Goal: Information Seeking & Learning: Learn about a topic

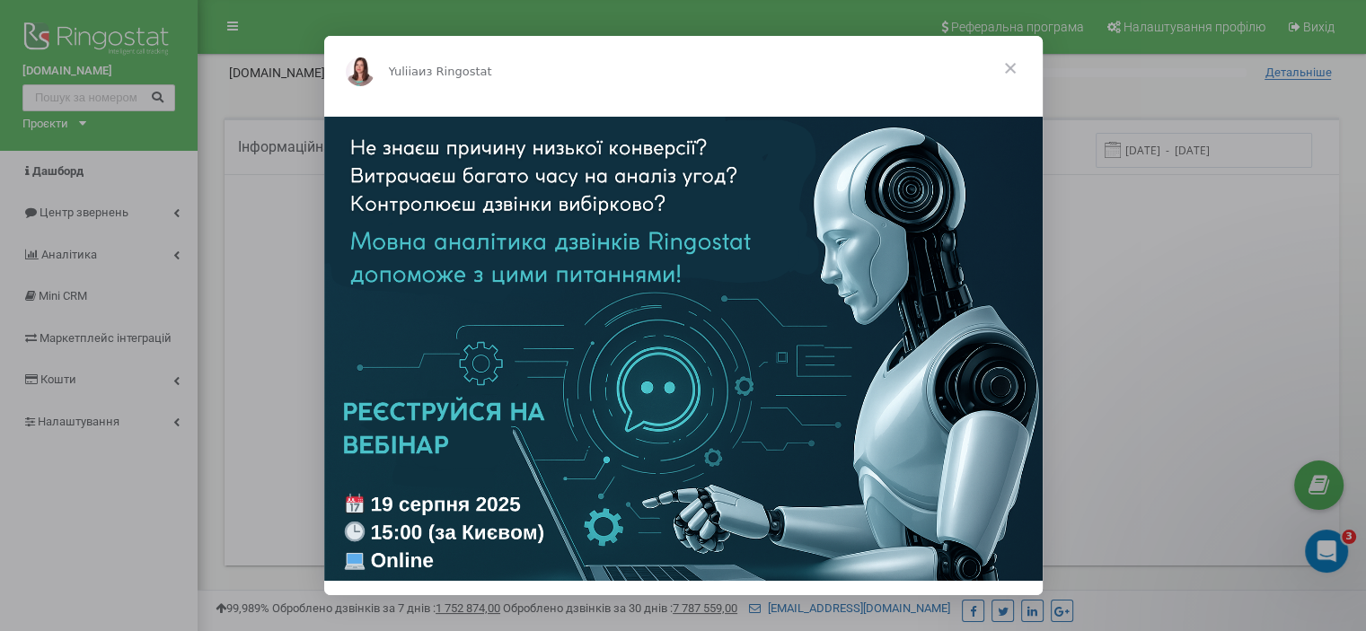
click at [1013, 67] on span "Закрыть" at bounding box center [1010, 68] width 65 height 65
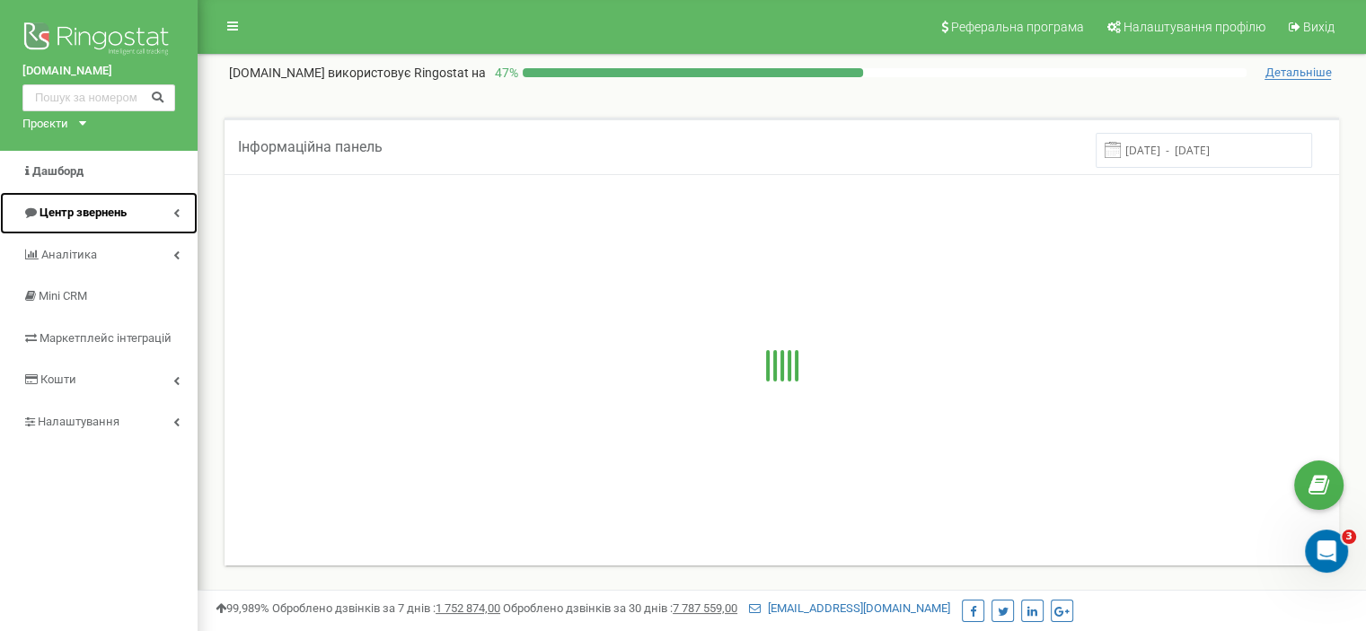
click at [169, 207] on link "Центр звернень" at bounding box center [99, 213] width 198 height 42
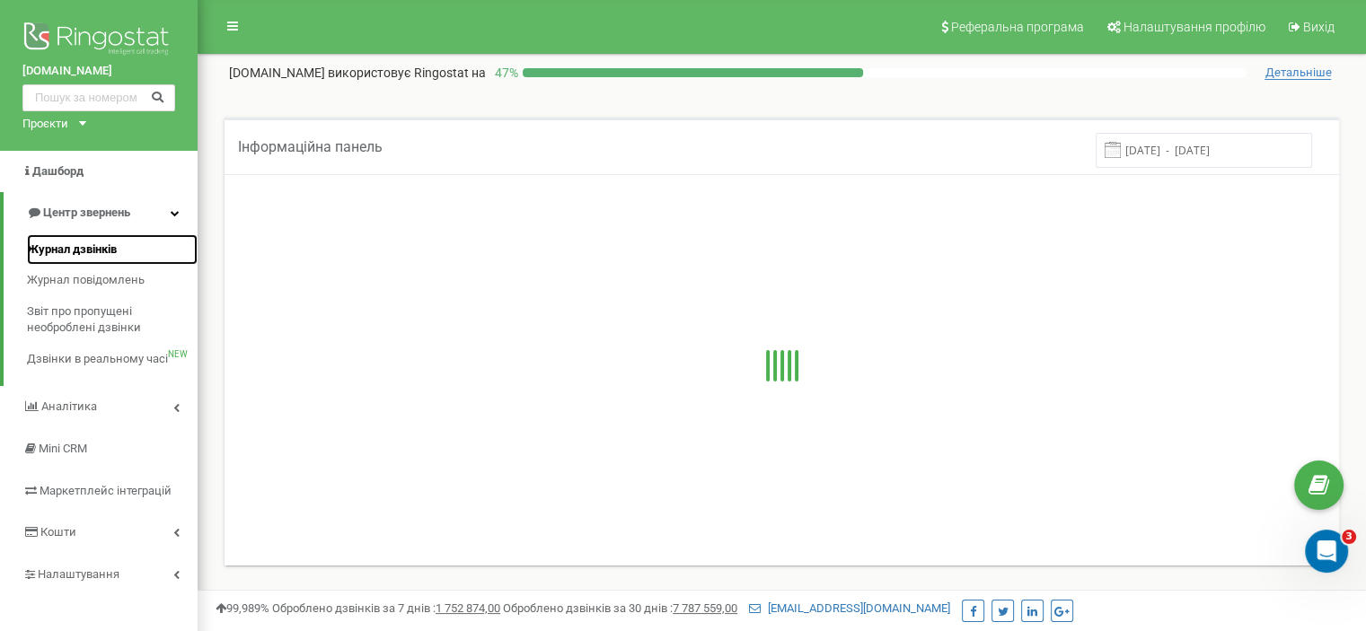
click at [108, 247] on span "Журнал дзвінків" at bounding box center [72, 250] width 90 height 17
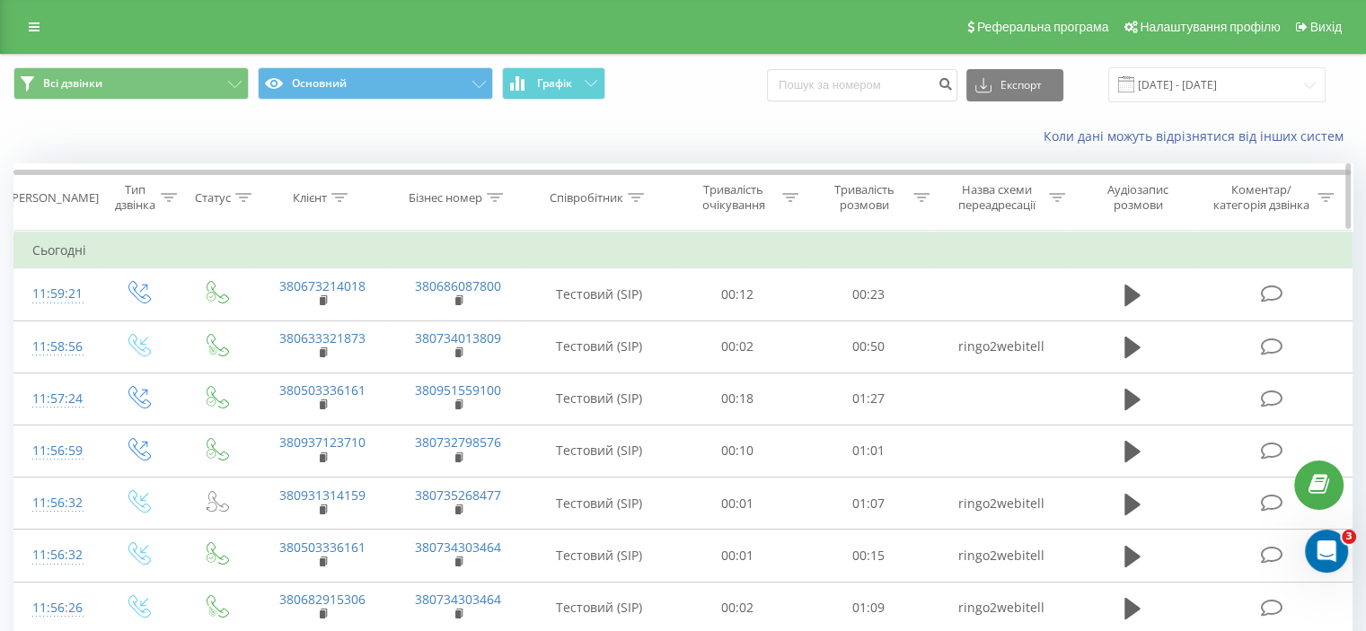
click at [245, 193] on icon at bounding box center [243, 197] width 16 height 9
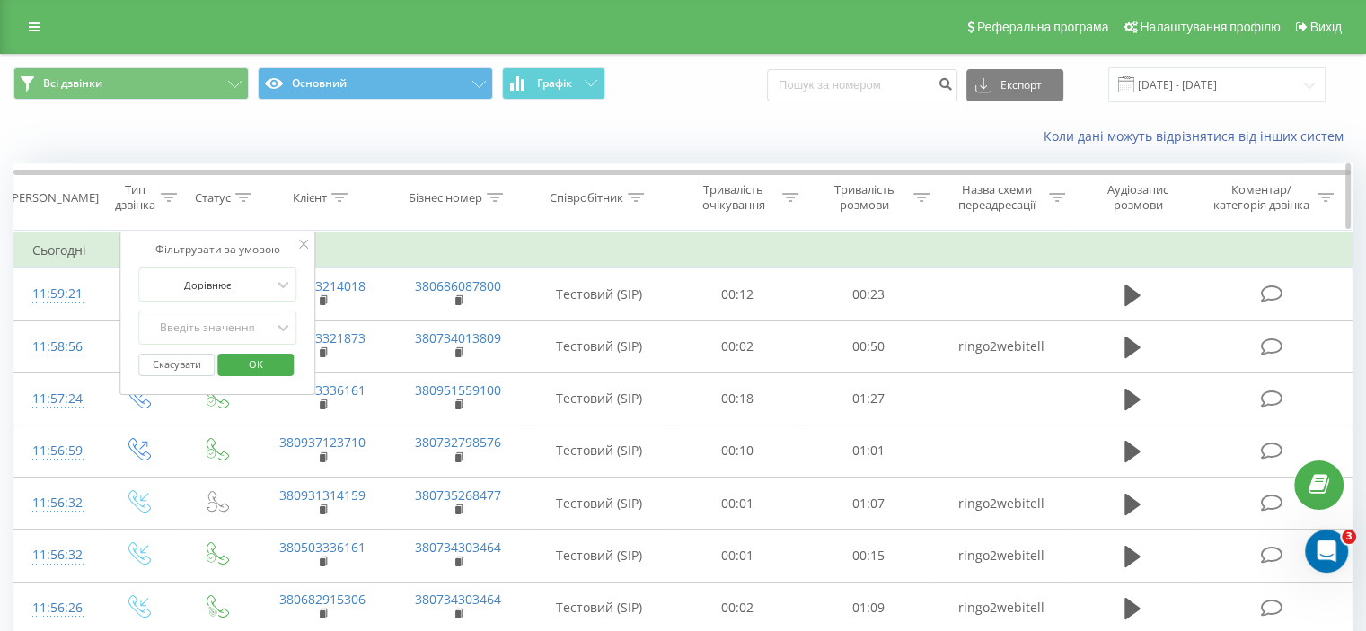
click at [169, 193] on icon at bounding box center [169, 197] width 16 height 9
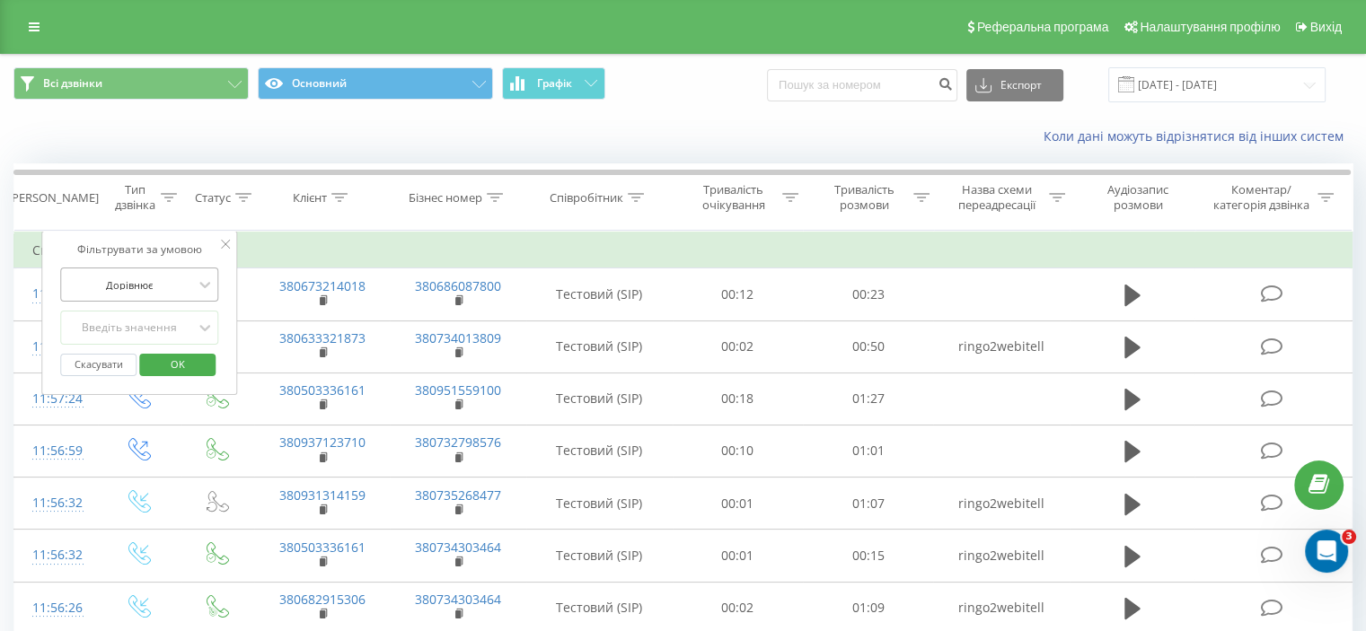
click at [194, 276] on div "Дорівнює" at bounding box center [129, 284] width 131 height 27
click at [182, 321] on div "Введіть значення" at bounding box center [130, 328] width 128 height 14
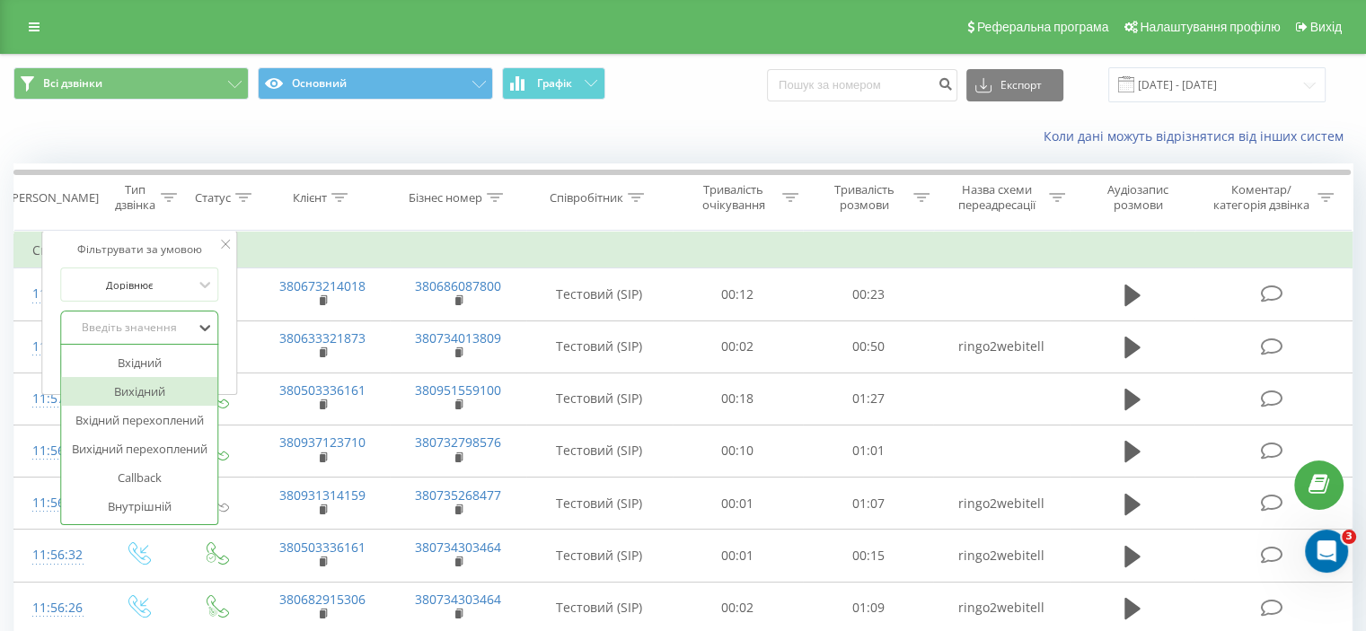
click at [156, 391] on div "Вихідний" at bounding box center [139, 391] width 156 height 29
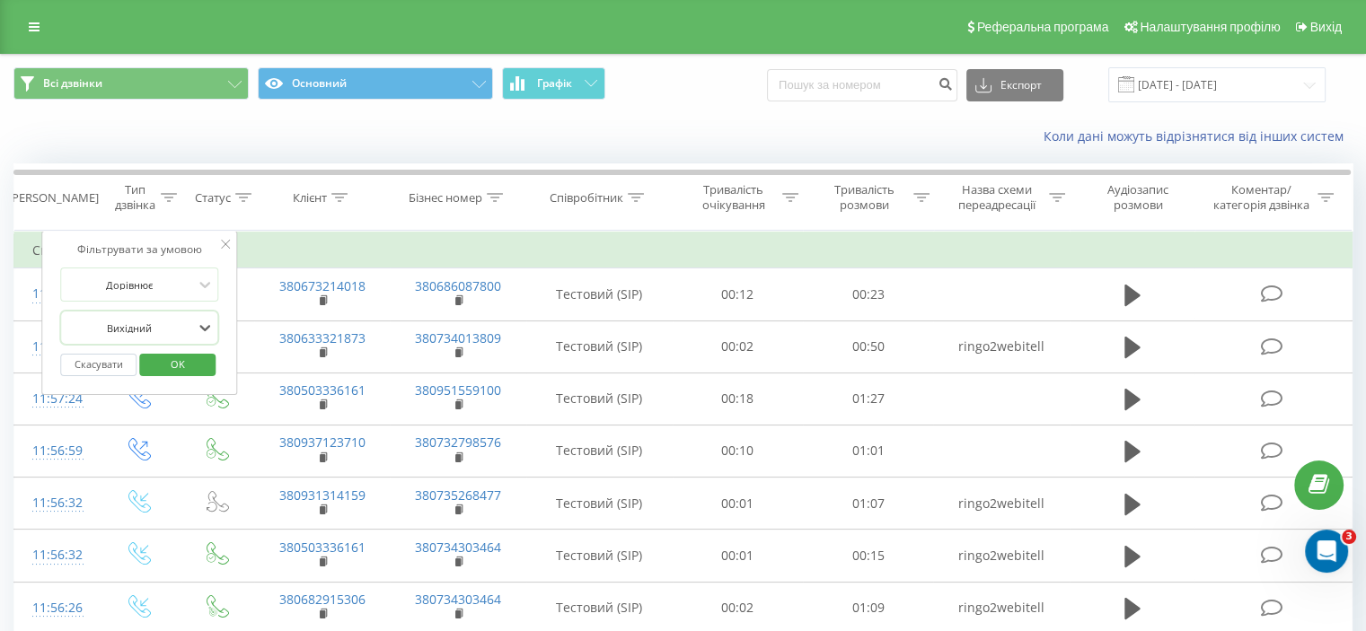
click at [180, 358] on span "OK" at bounding box center [178, 364] width 50 height 28
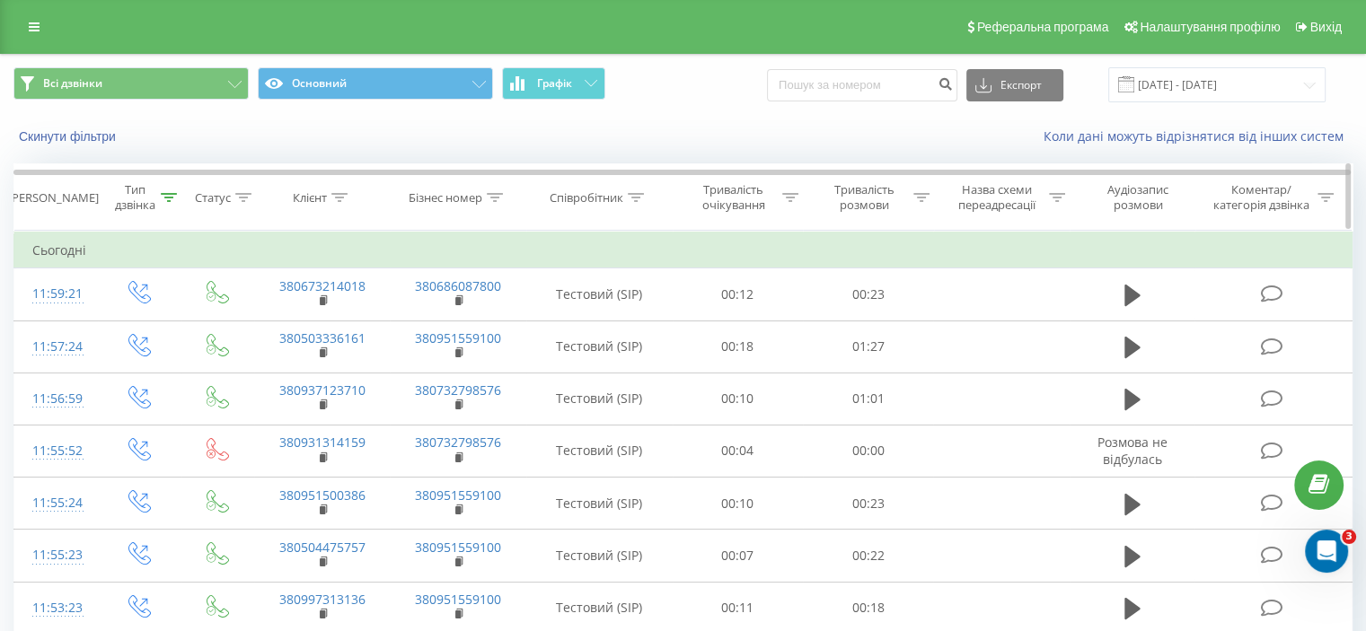
click at [163, 198] on icon at bounding box center [169, 197] width 16 height 9
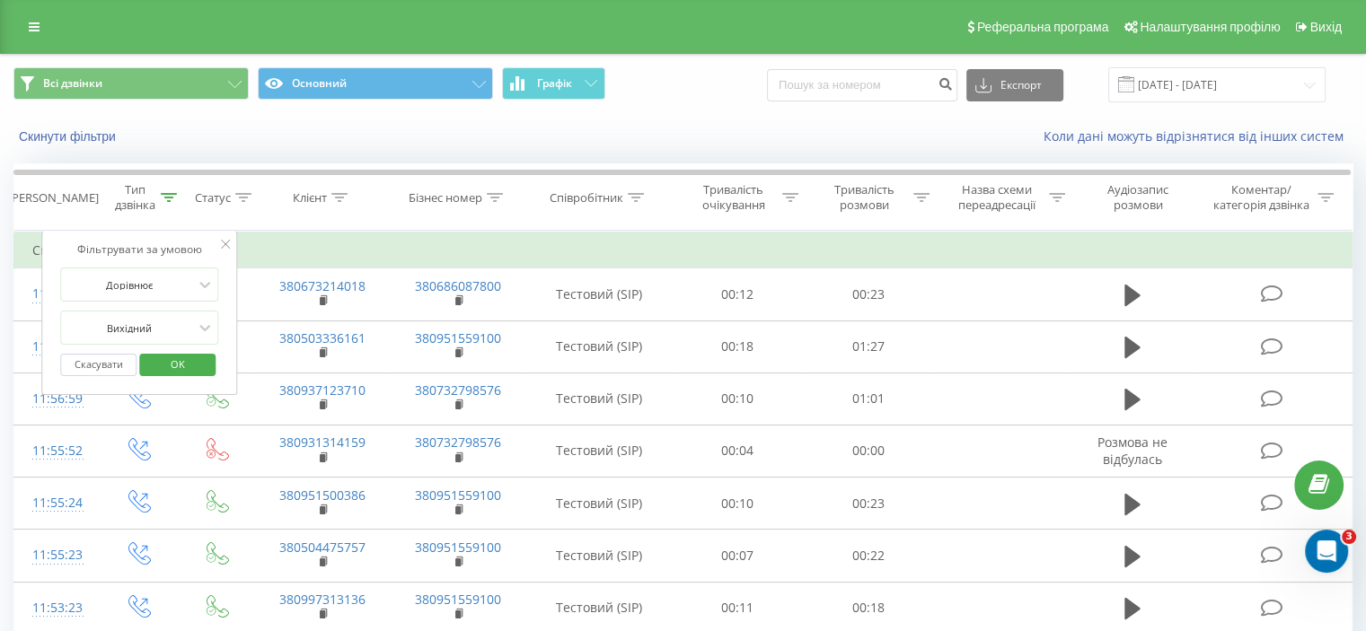
click at [112, 365] on button "Скасувати" at bounding box center [98, 365] width 76 height 22
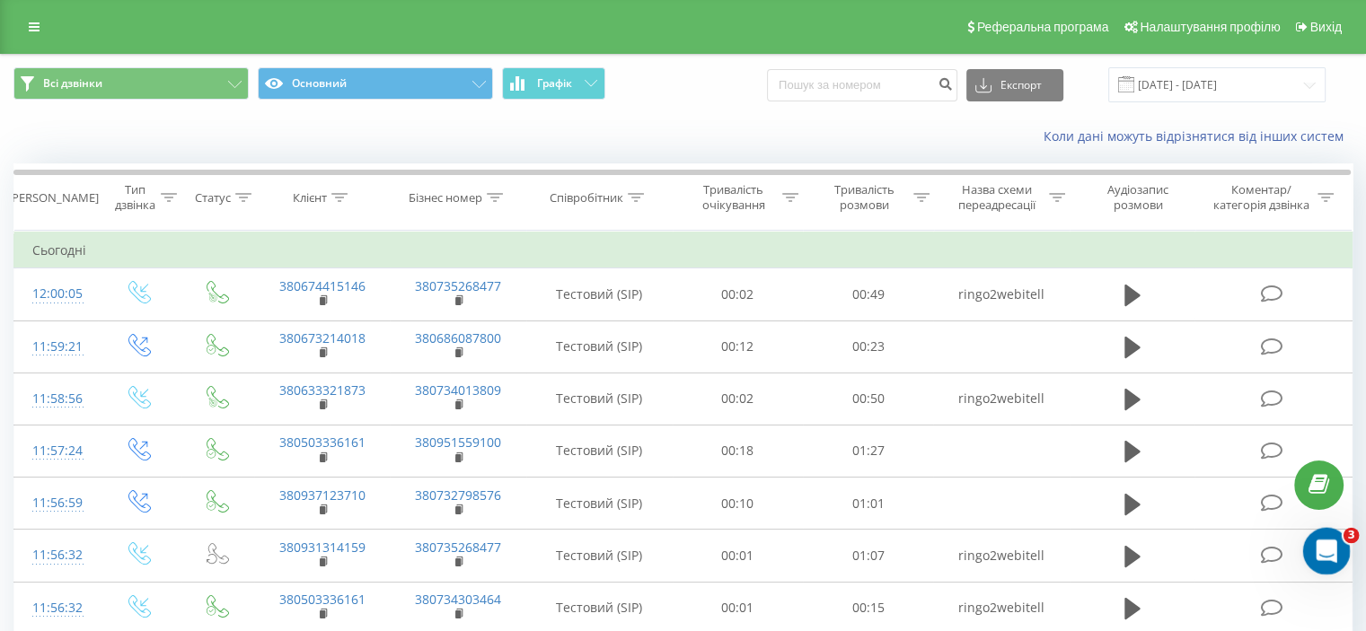
click at [1329, 552] on icon "Открыть службу сообщений Intercom" at bounding box center [1324, 549] width 30 height 30
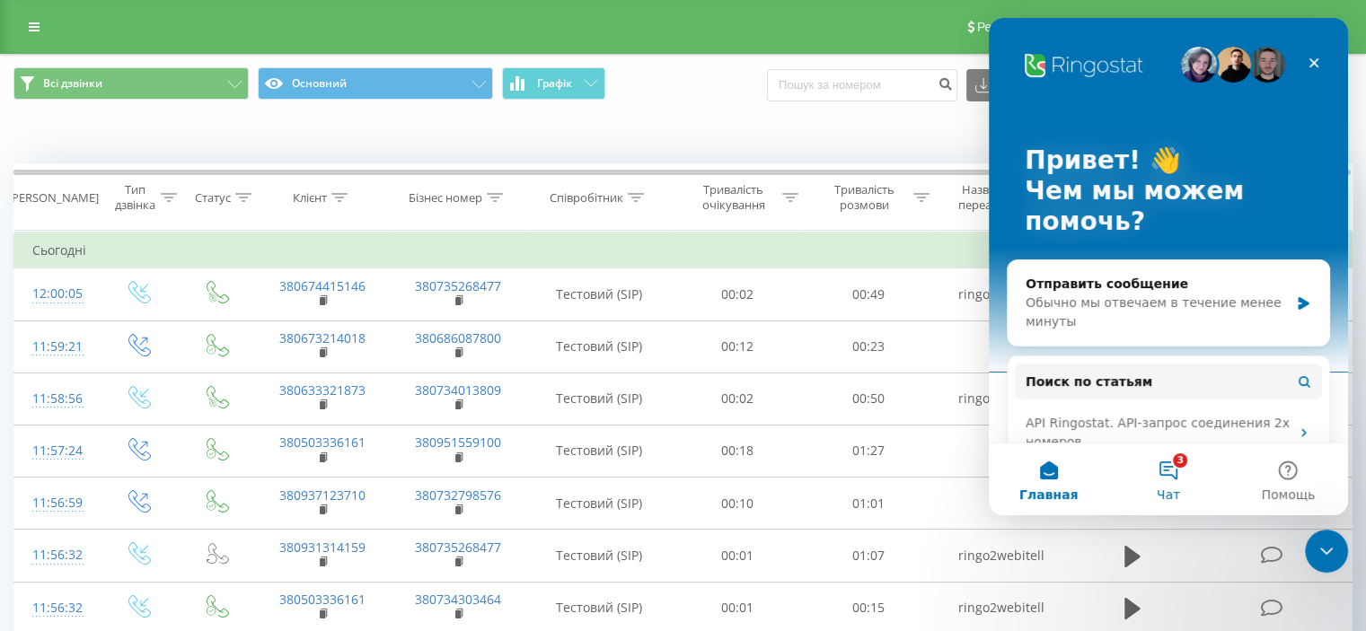
click at [1175, 475] on button "3 Чат" at bounding box center [1167, 480] width 119 height 72
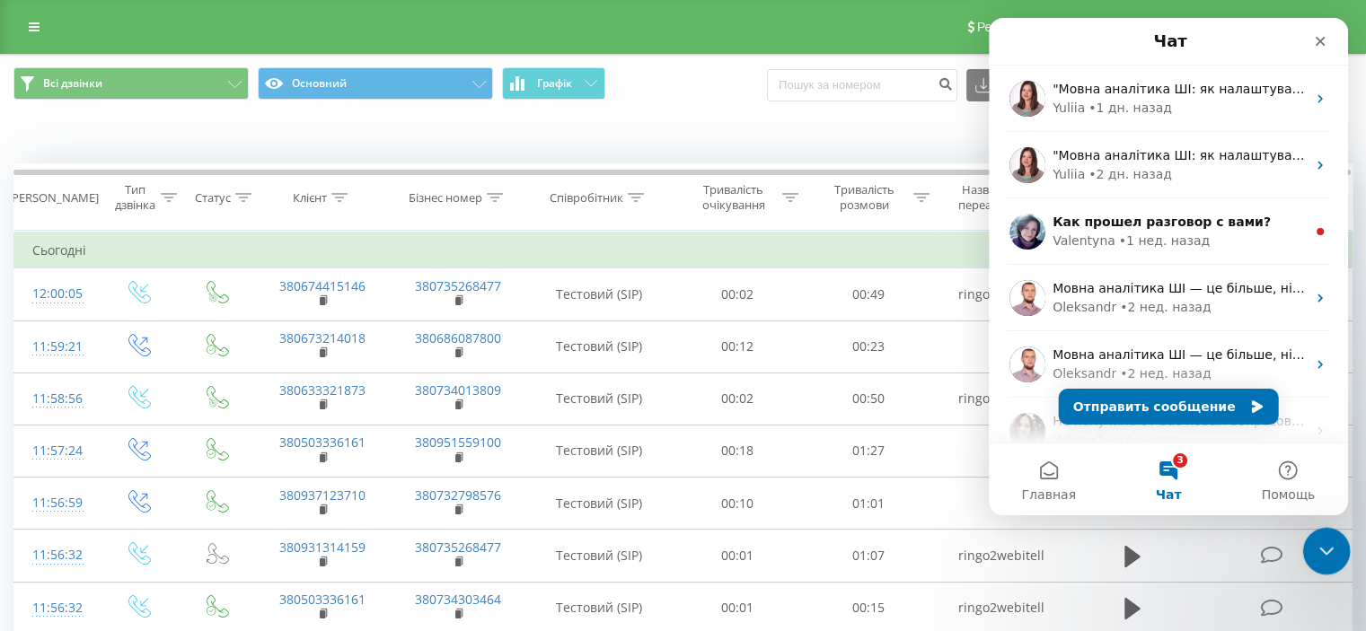
drag, startPoint x: 1328, startPoint y: 549, endPoint x: 2548, endPoint y: 1036, distance: 1314.1
click at [1329, 549] on icon "Закрыть службу сообщений Intercom" at bounding box center [1324, 549] width 22 height 22
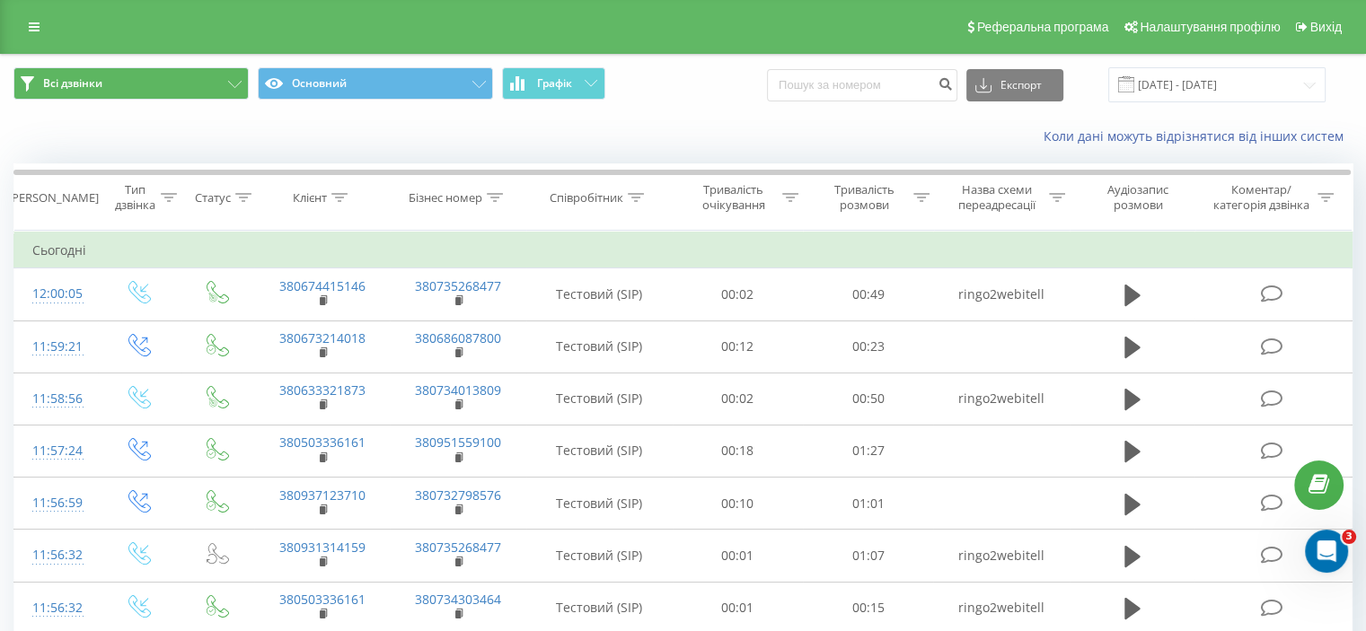
click at [216, 79] on button "Всі дзвінки" at bounding box center [130, 83] width 235 height 32
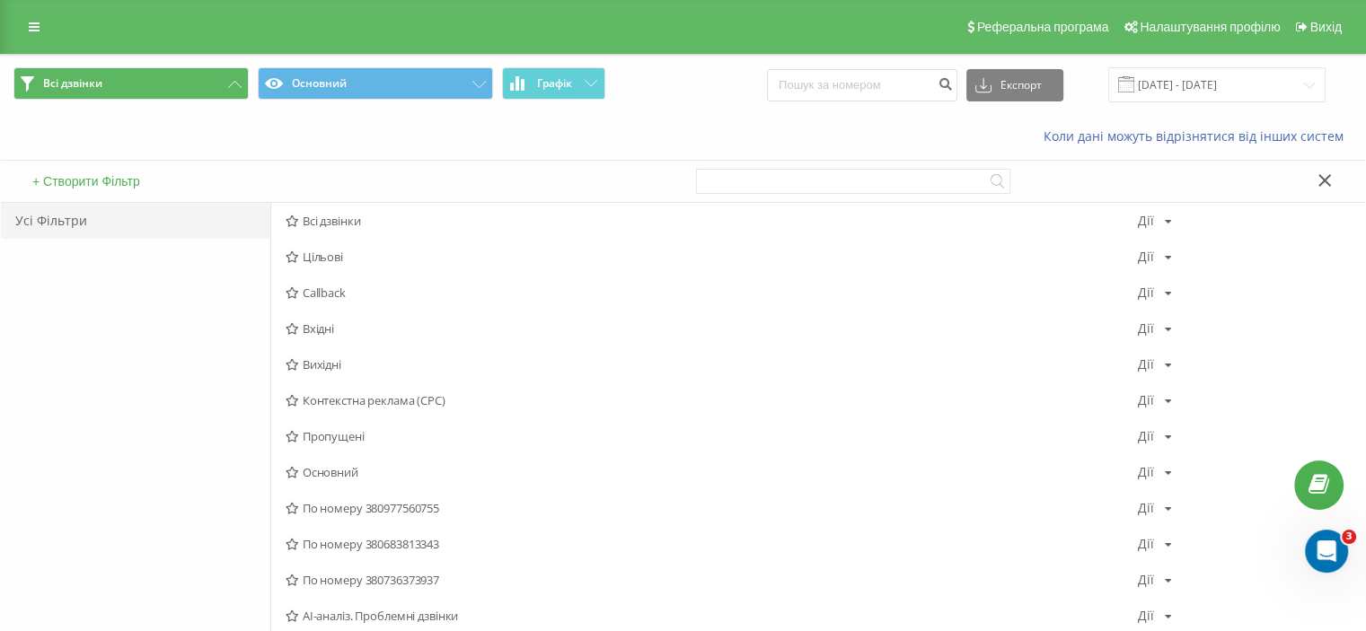
click at [216, 79] on button "Всі дзвінки" at bounding box center [130, 83] width 235 height 32
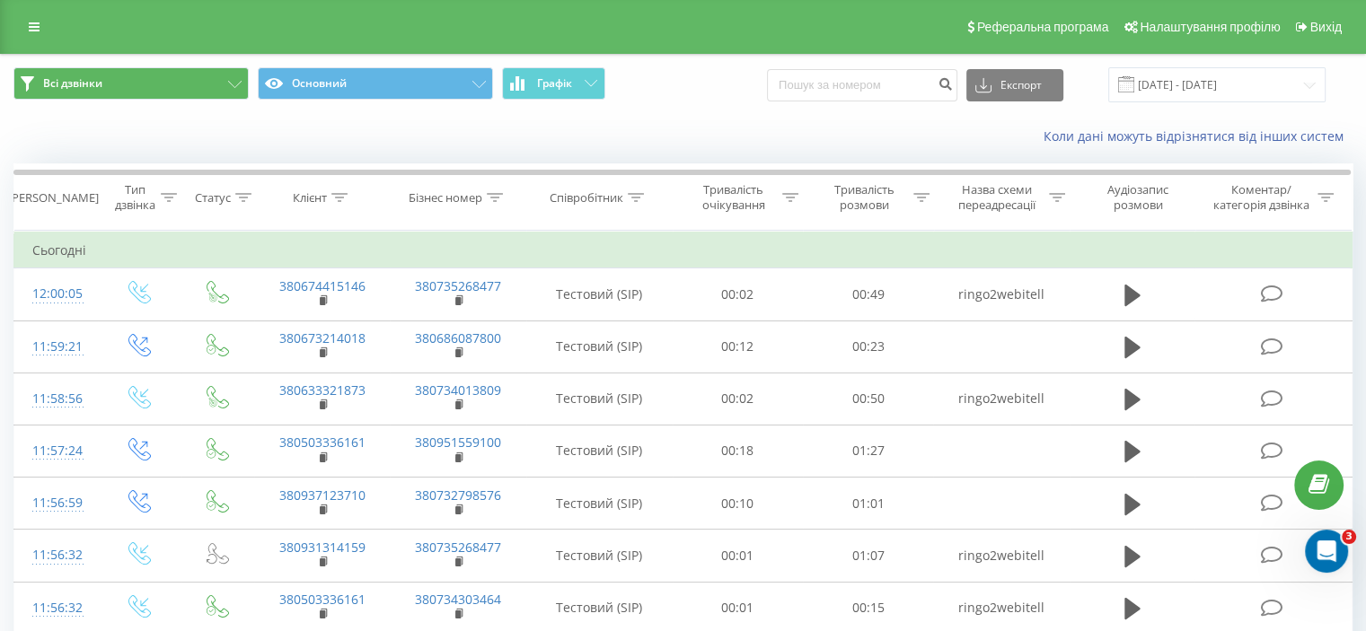
click at [230, 82] on icon at bounding box center [234, 84] width 13 height 7
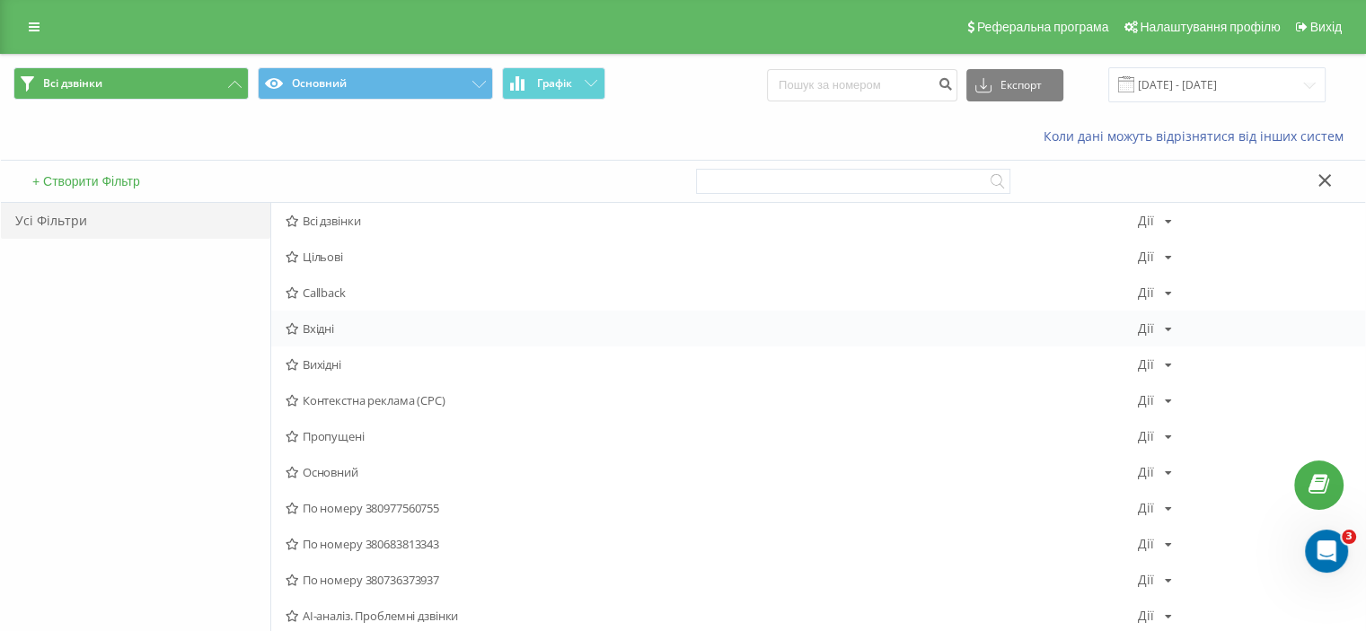
click at [348, 323] on span "Вхідні" at bounding box center [712, 328] width 852 height 13
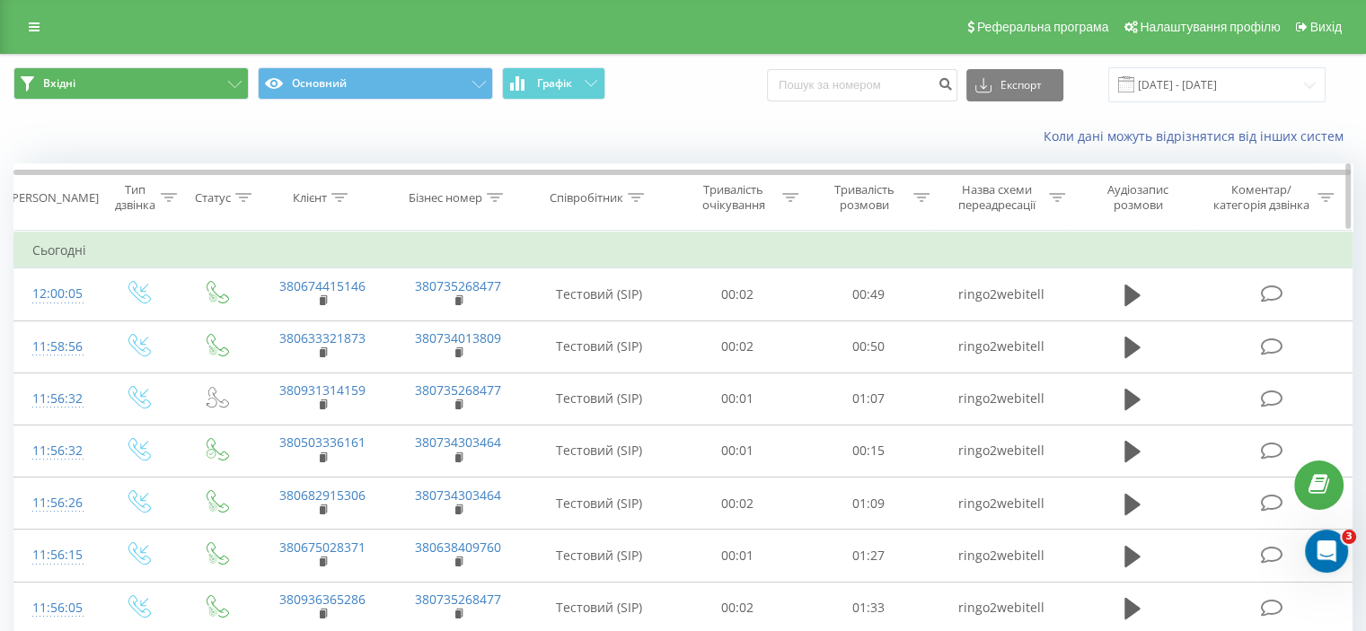
click at [165, 193] on icon at bounding box center [169, 197] width 16 height 9
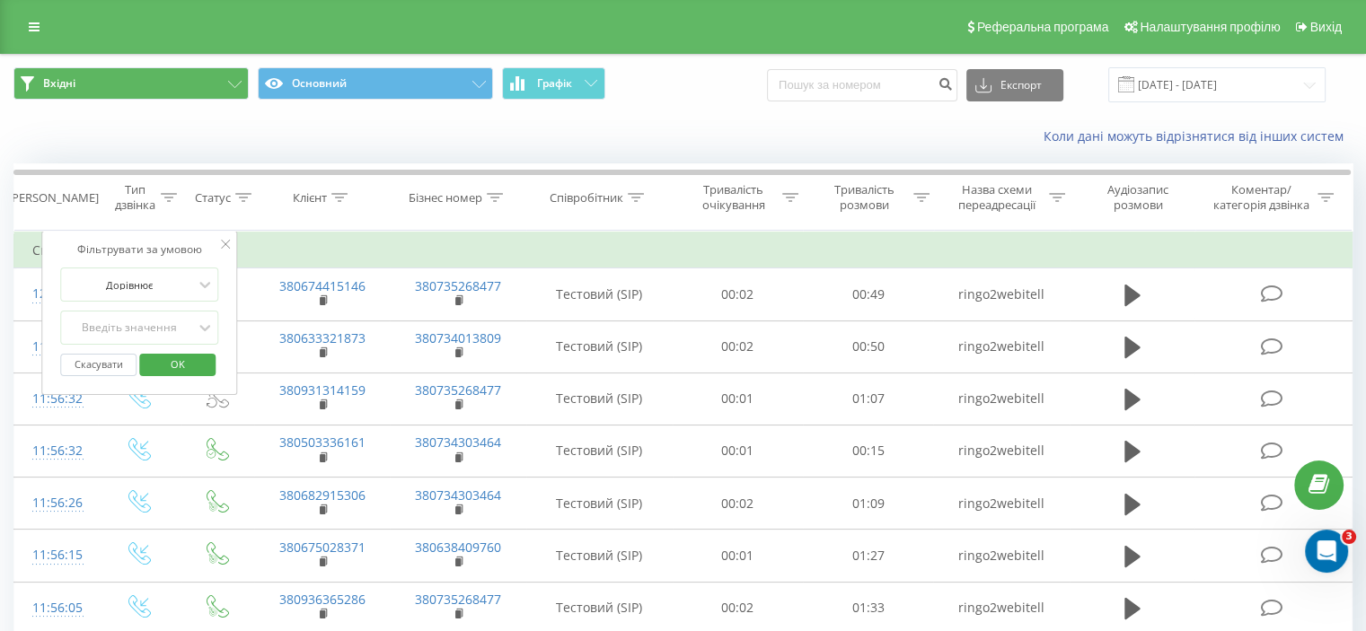
click at [215, 128] on div "Коли дані можуть відрізнятися вiд інших систем" at bounding box center [683, 136] width 1364 height 43
click at [198, 358] on span "OK" at bounding box center [178, 364] width 50 height 28
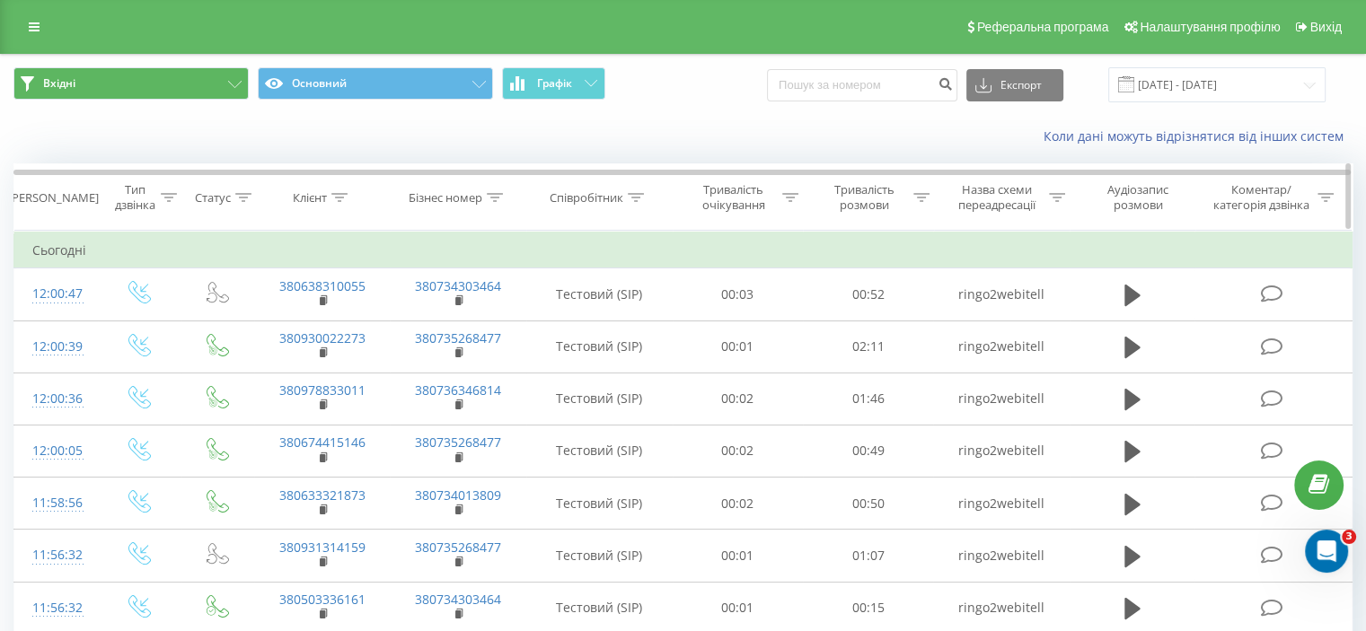
click at [171, 195] on icon at bounding box center [169, 197] width 16 height 9
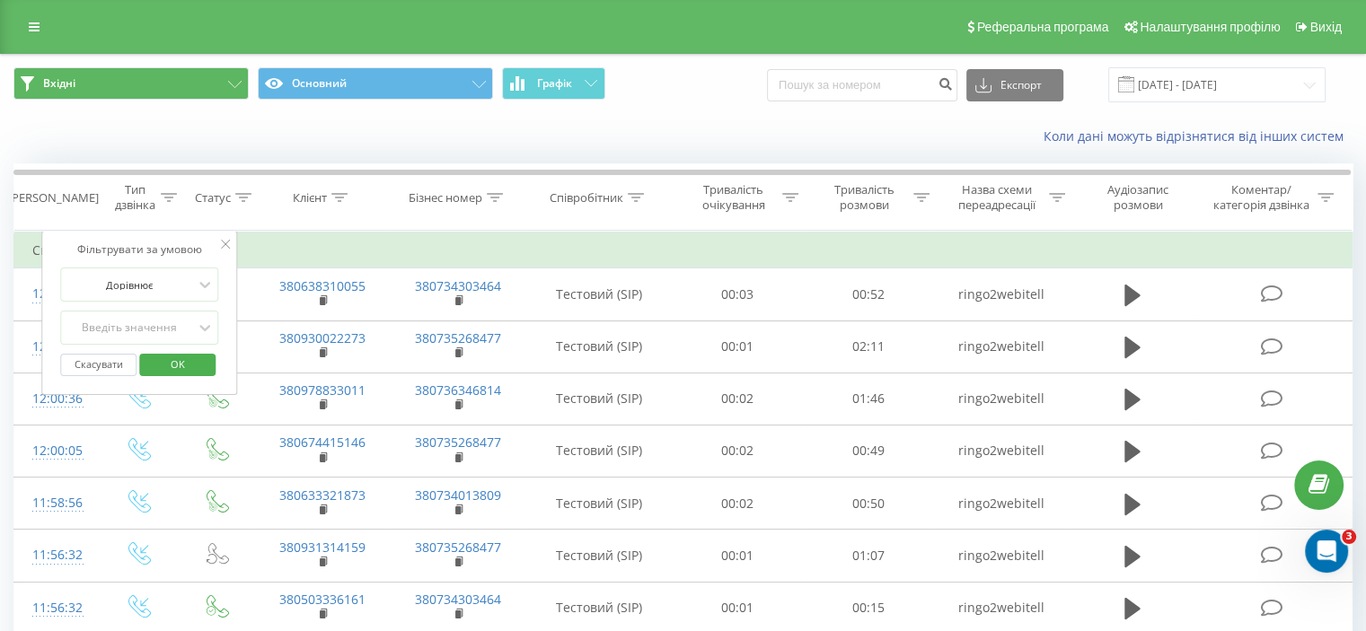
click at [211, 145] on div "Коли дані можуть відрізнятися вiд інших систем" at bounding box center [683, 136] width 1364 height 43
click at [230, 240] on div "Фільтрувати за умовою Дорівнює Введіть значення Скасувати OK" at bounding box center [139, 313] width 196 height 164
click at [219, 242] on div "Фільтрувати за умовою Дорівнює Введіть значення Скасувати OK" at bounding box center [139, 313] width 196 height 164
click at [224, 243] on icon at bounding box center [225, 244] width 9 height 9
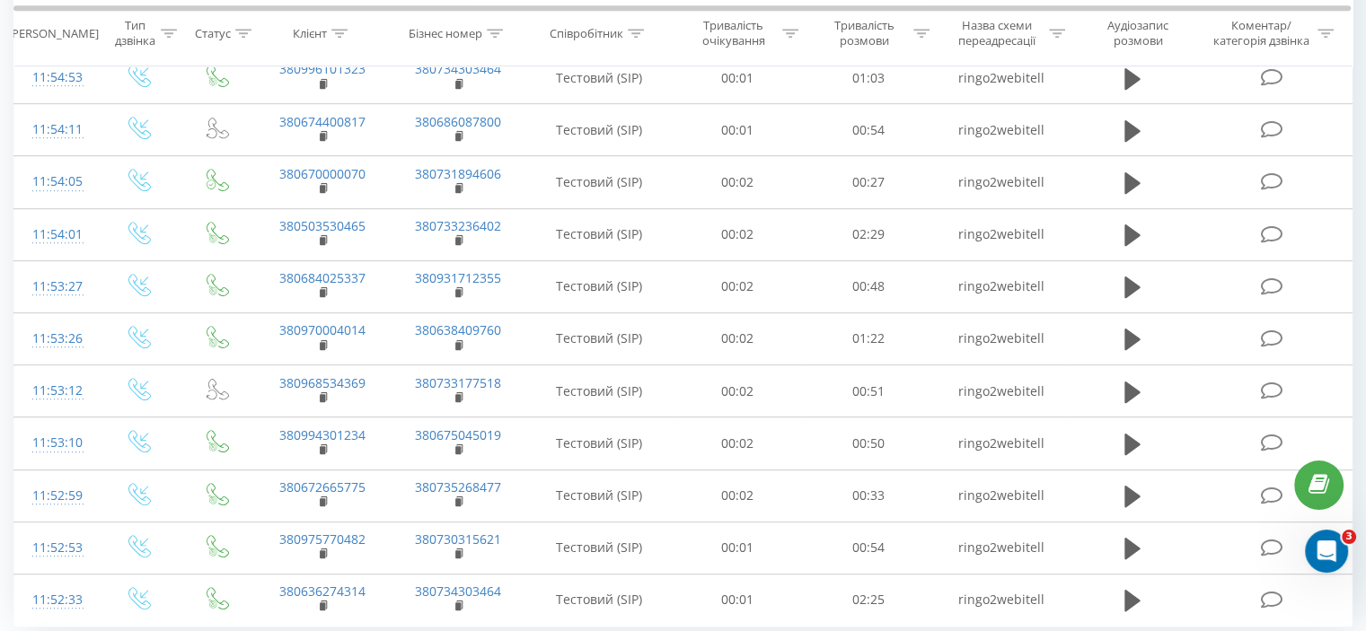
scroll to position [1006, 0]
